Goal: Download file/media

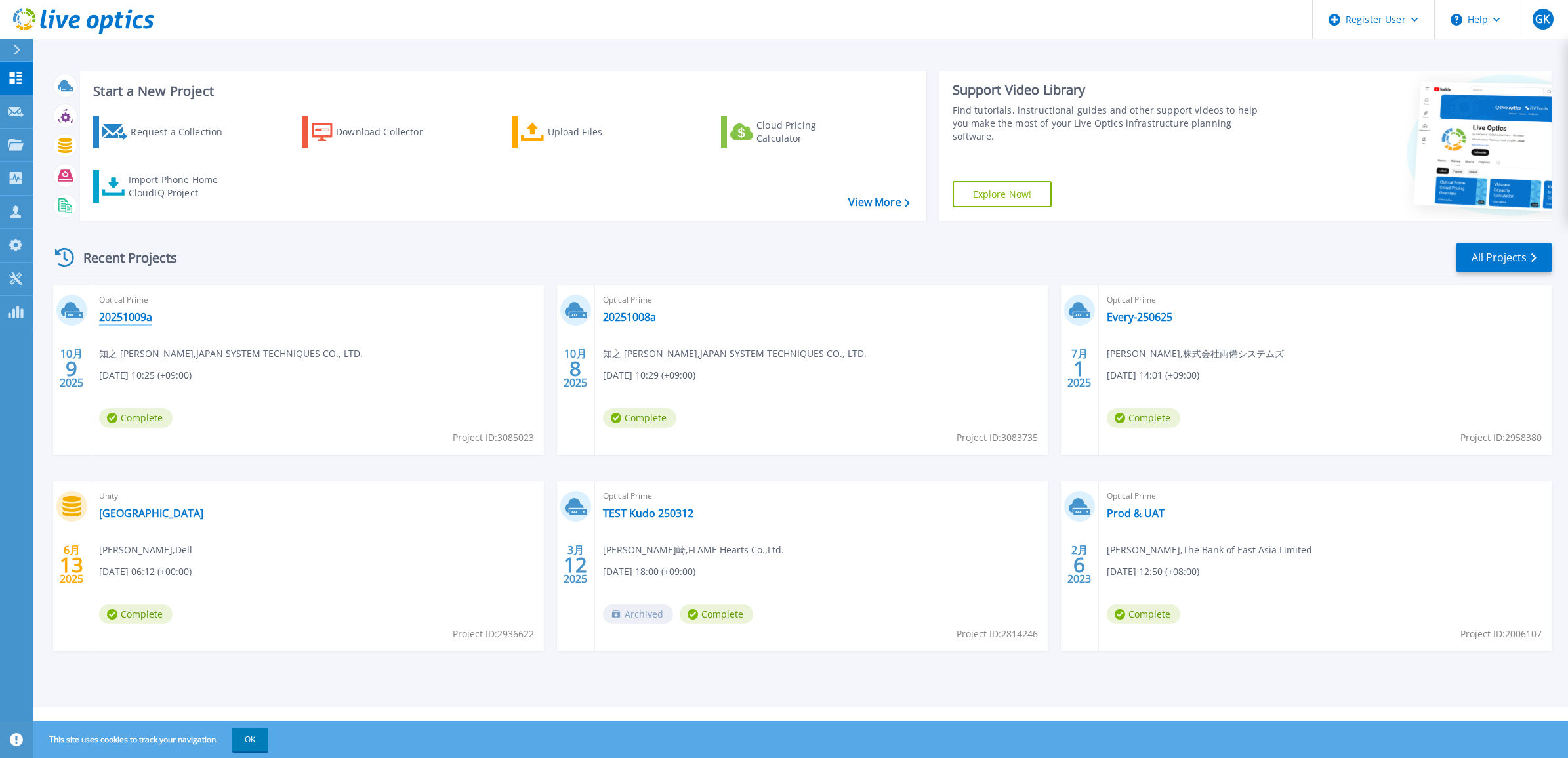
click at [139, 314] on link "20251009a" at bounding box center [126, 317] width 54 height 13
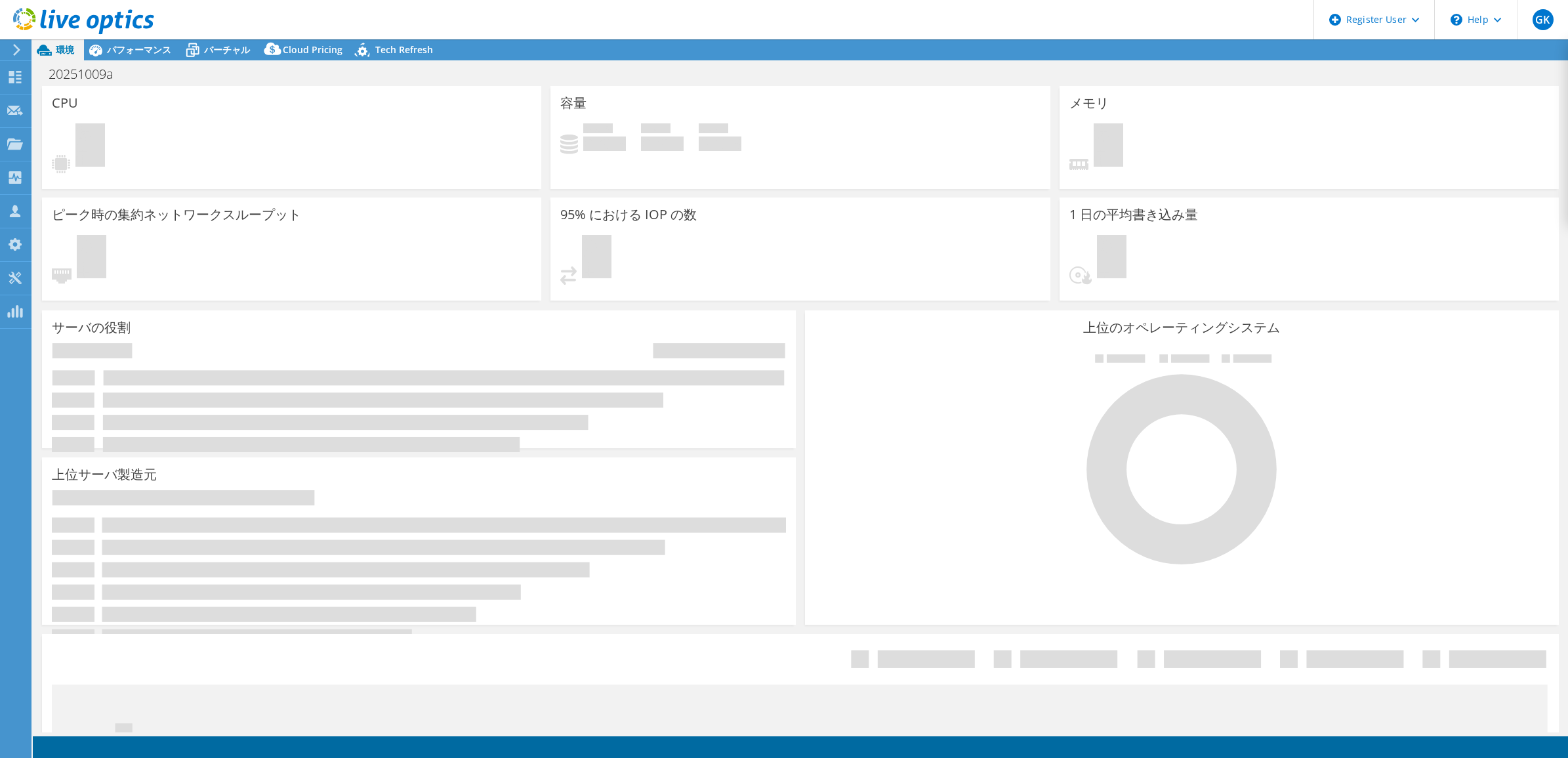
select select "[GEOGRAPHIC_DATA]"
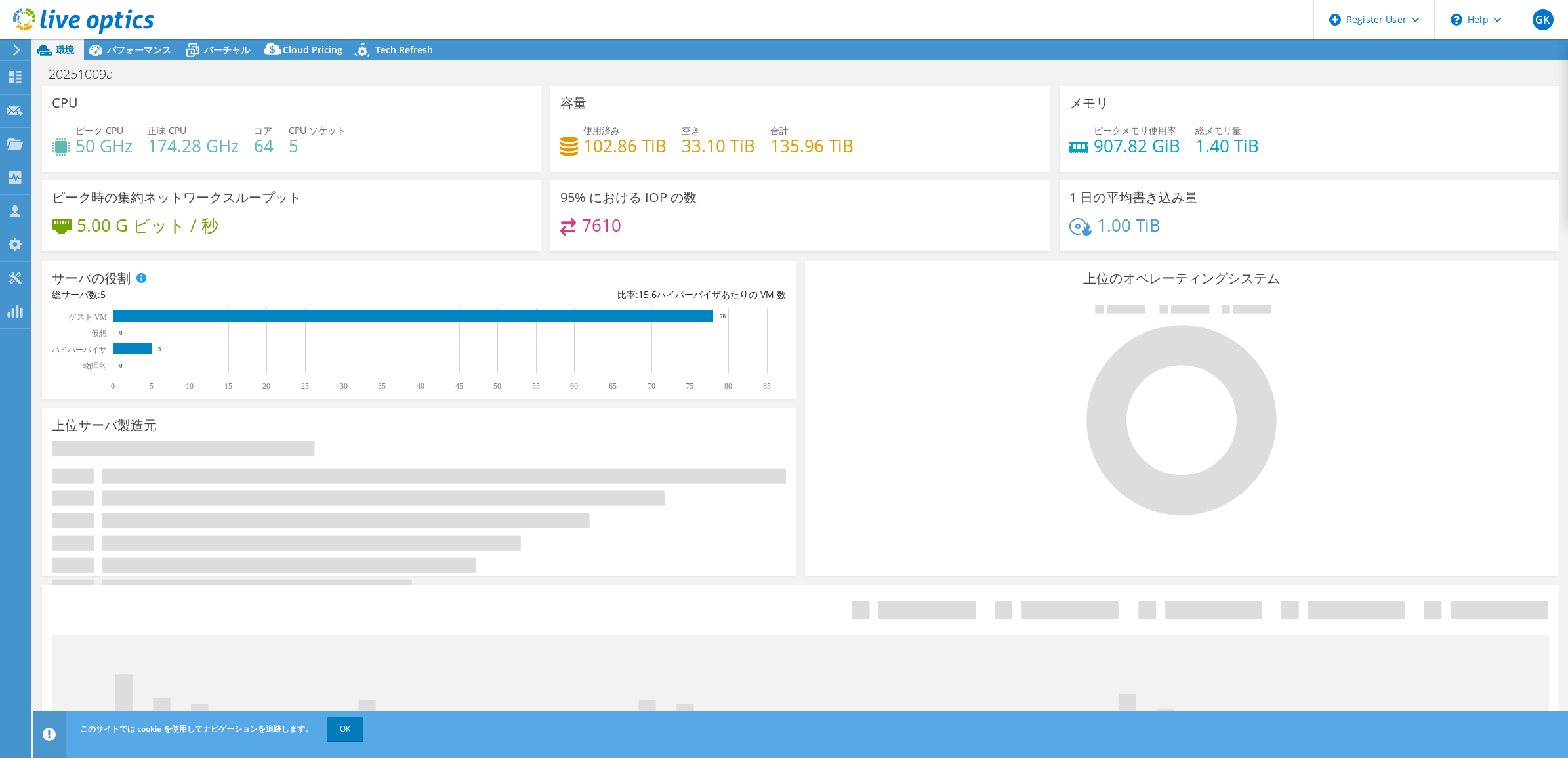
select select "JPY"
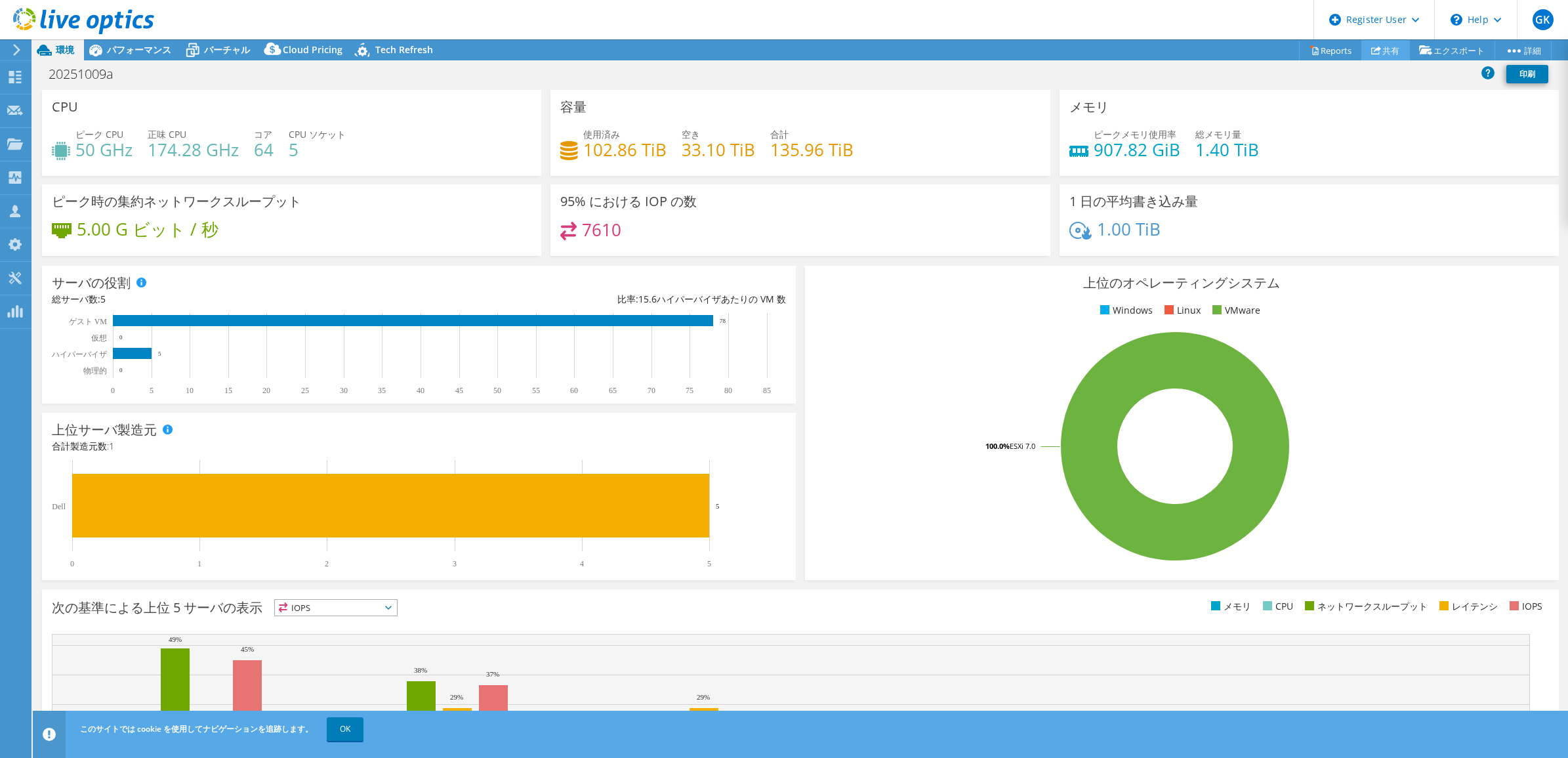
click at [1373, 54] on icon at bounding box center [1376, 50] width 10 height 10
click at [1320, 53] on link "Reports" at bounding box center [1331, 50] width 63 height 20
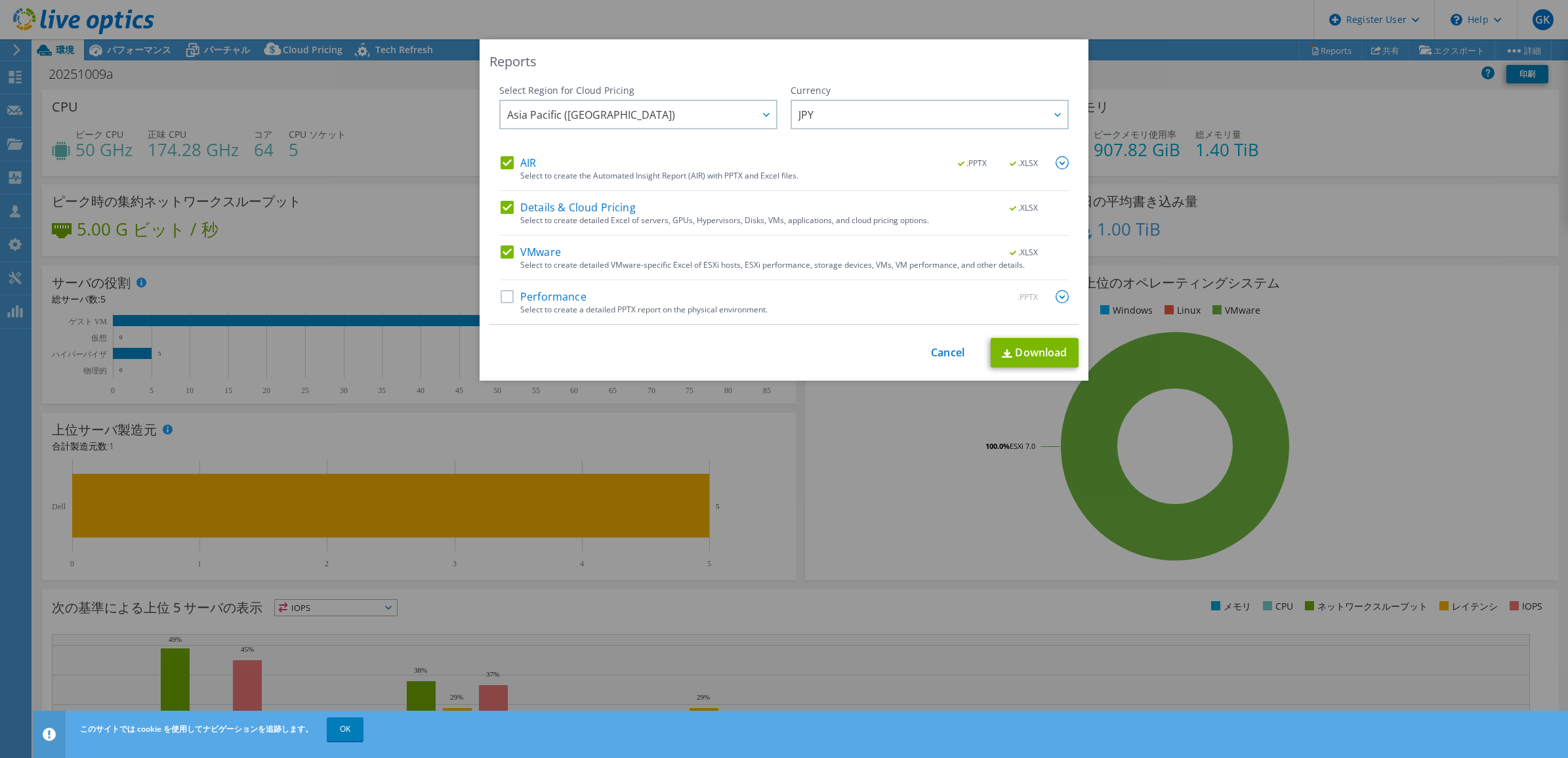
click at [502, 247] on label "VMware" at bounding box center [530, 252] width 60 height 13
click at [0, 0] on input "VMware" at bounding box center [0, 0] width 0 height 0
click at [504, 207] on label "Details & Cloud Pricing" at bounding box center [568, 207] width 135 height 13
click at [0, 0] on input "Details & Cloud Pricing" at bounding box center [0, 0] width 0 height 0
click at [1030, 352] on link "Download" at bounding box center [1034, 353] width 88 height 30
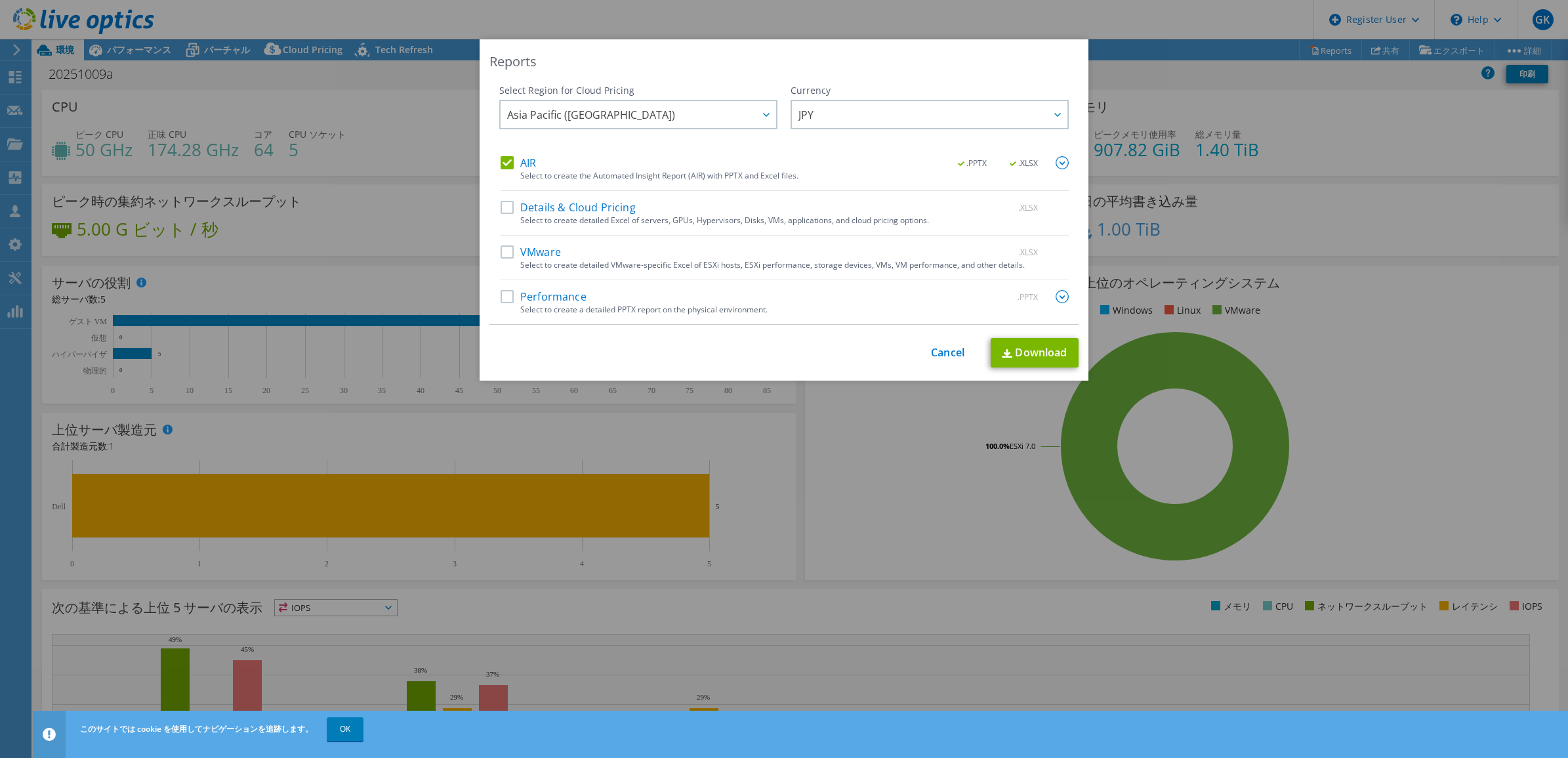
click at [506, 161] on label "AIR" at bounding box center [518, 162] width 35 height 13
click at [0, 0] on input "AIR" at bounding box center [0, 0] width 0 height 0
click at [501, 250] on label "VMware" at bounding box center [530, 252] width 60 height 13
click at [0, 0] on input "VMware" at bounding box center [0, 0] width 0 height 0
click at [1041, 356] on link "Download" at bounding box center [1034, 353] width 88 height 30
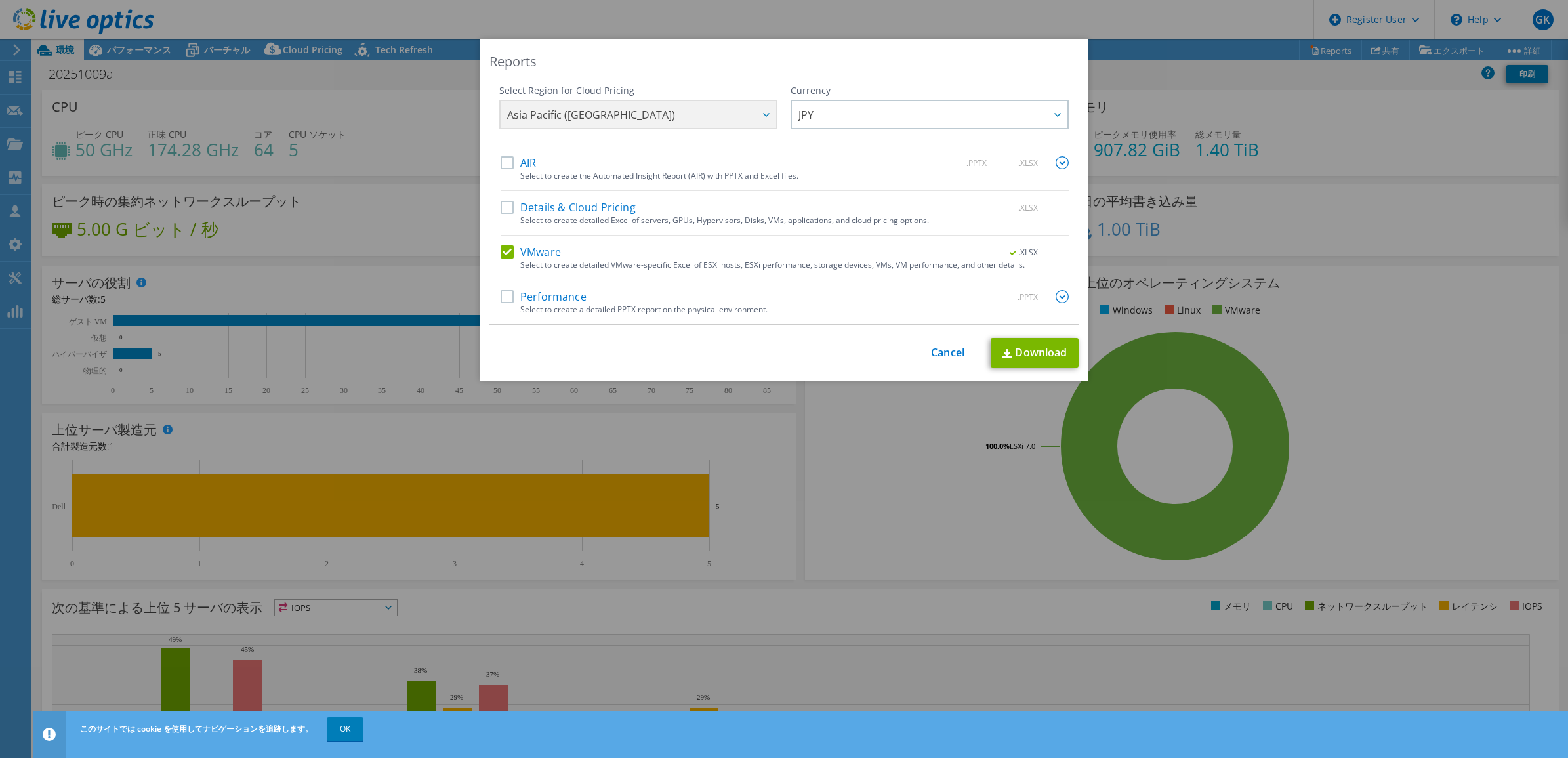
click at [505, 259] on div "VMware .XLSX" at bounding box center [784, 253] width 568 height 15
click at [501, 250] on label "VMware" at bounding box center [530, 252] width 60 height 13
click at [0, 0] on input "VMware" at bounding box center [0, 0] width 0 height 0
click at [501, 295] on label "Performance" at bounding box center [543, 296] width 86 height 13
click at [0, 0] on input "Performance" at bounding box center [0, 0] width 0 height 0
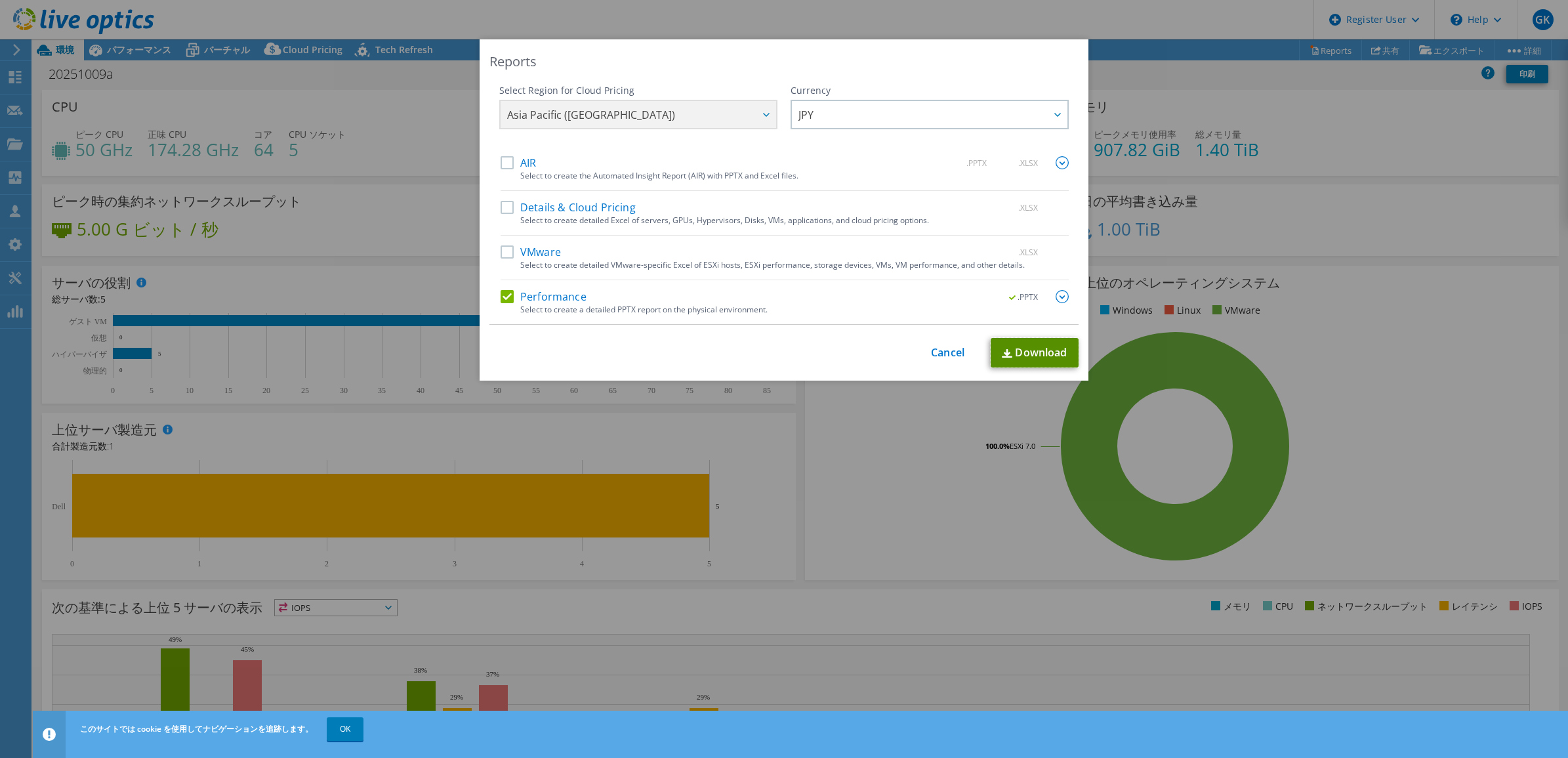
click at [1025, 356] on link "Download" at bounding box center [1034, 353] width 88 height 30
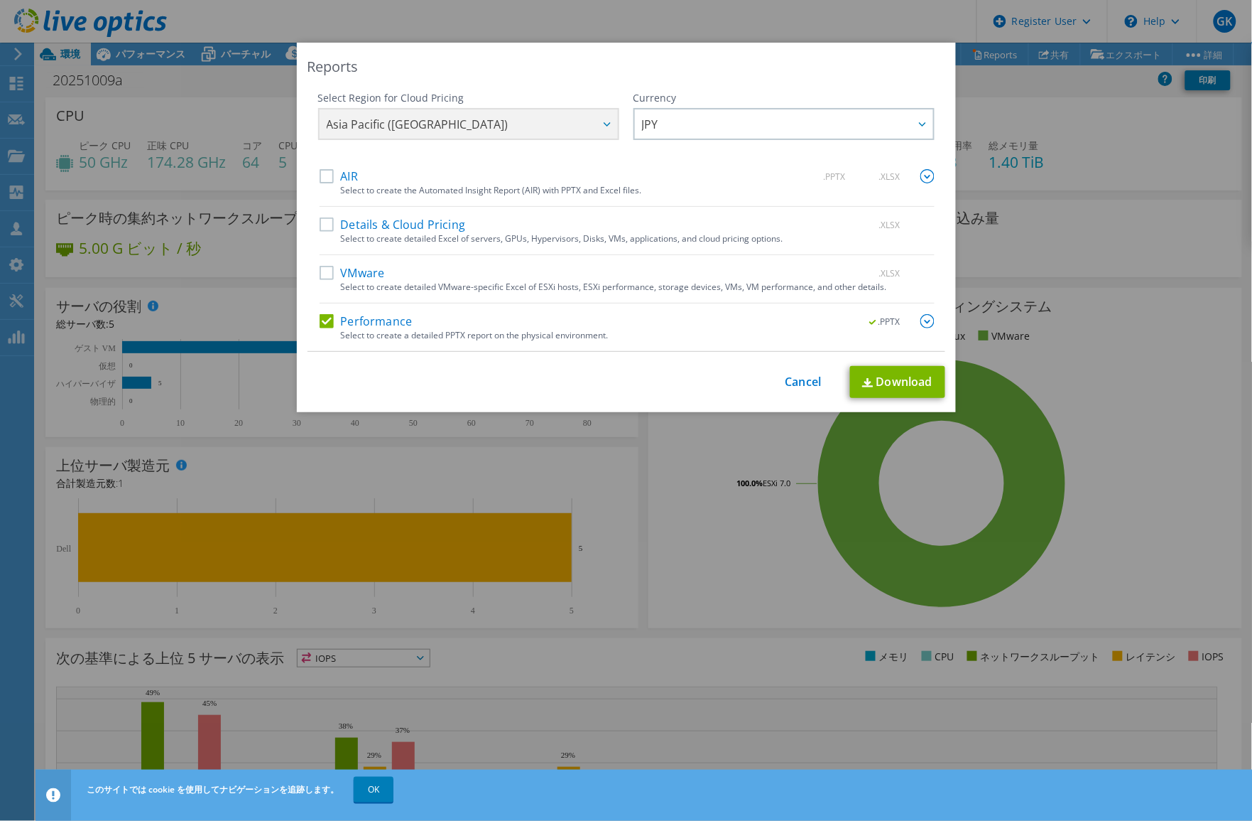
click at [1103, 243] on div "Reports Select Region for Cloud Pricing Asia Pacific (Hong Kong) Asia Pacific (…" at bounding box center [626, 410] width 1252 height 735
